Goal: Navigation & Orientation: Find specific page/section

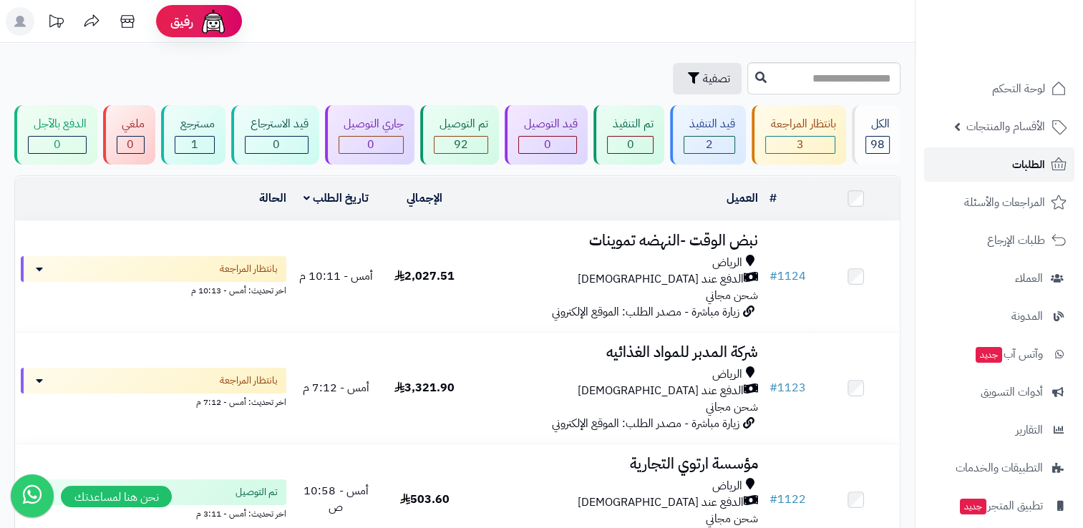
click at [1020, 172] on span "الطلبات" at bounding box center [1028, 165] width 33 height 20
click at [1027, 89] on span "لوحة التحكم" at bounding box center [1018, 89] width 52 height 20
